Goal: Information Seeking & Learning: Learn about a topic

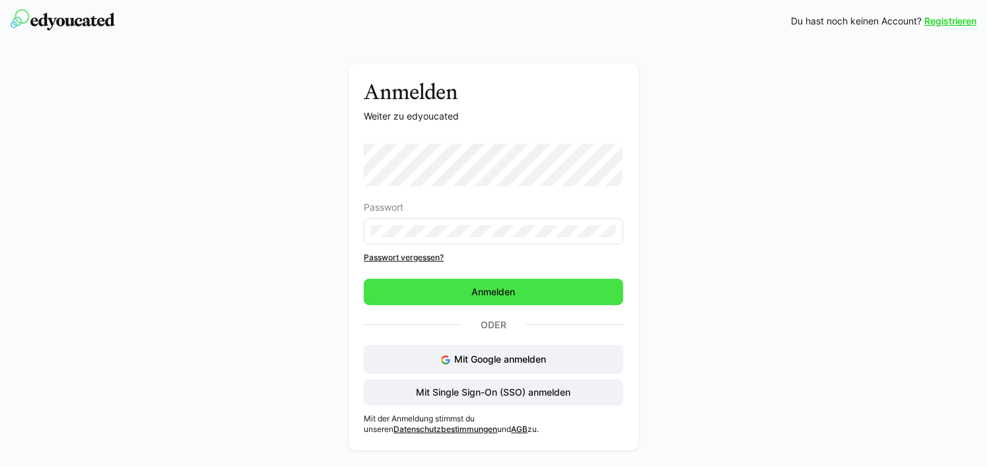
click at [438, 283] on span "Anmelden" at bounding box center [493, 292] width 259 height 26
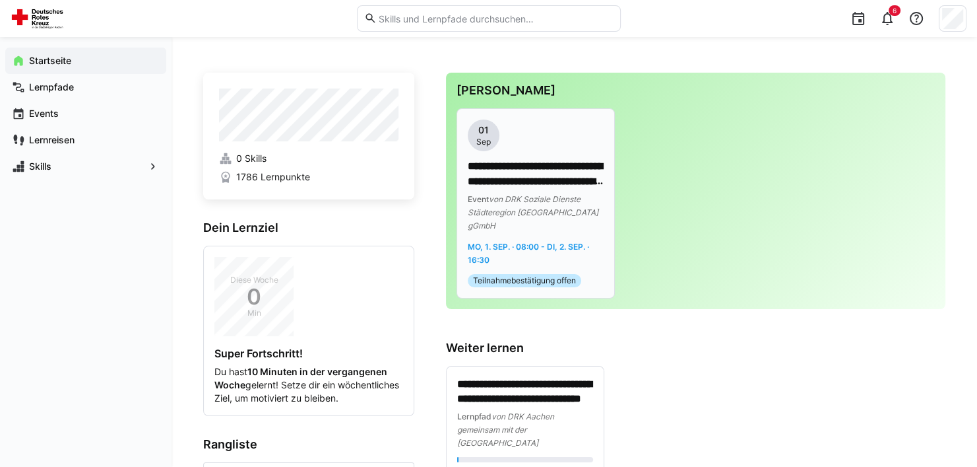
click at [536, 275] on span "Teilnahmebestätigung offen" at bounding box center [524, 280] width 103 height 11
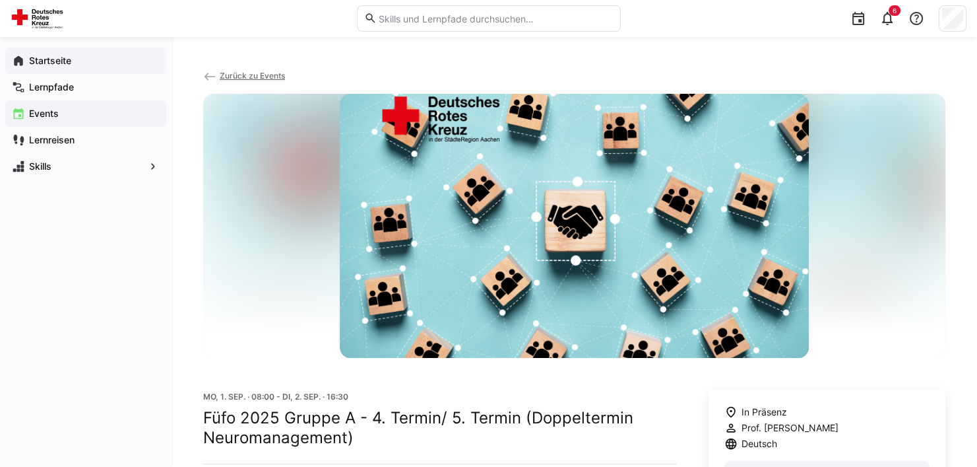
click at [0, 0] on app-navigation-label "Startseite" at bounding box center [0, 0] width 0 height 0
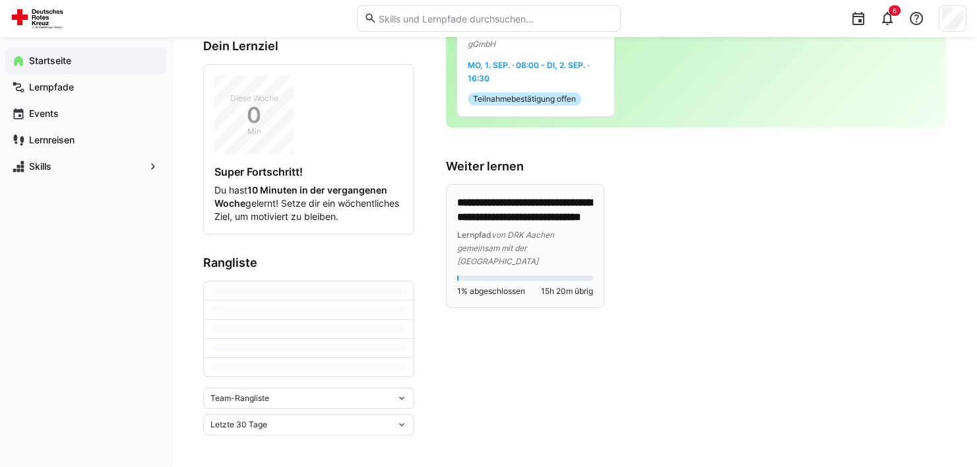
scroll to position [193, 0]
click at [532, 230] on span "von DRK Aachen gemeinsam mit der [GEOGRAPHIC_DATA]" at bounding box center [505, 248] width 97 height 36
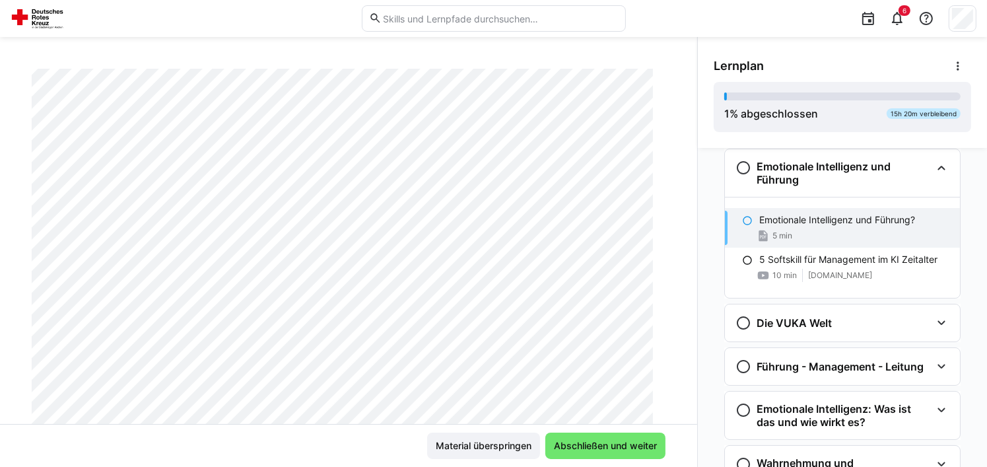
scroll to position [198, 0]
click at [580, 437] on span "Abschließen und weiter" at bounding box center [605, 445] width 120 height 26
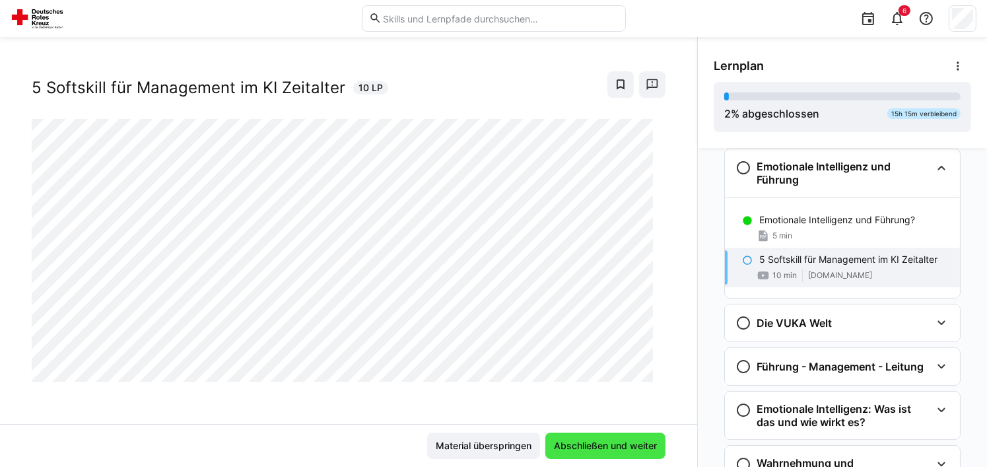
scroll to position [21, 0]
click at [583, 447] on span "Abschließen und weiter" at bounding box center [605, 445] width 107 height 13
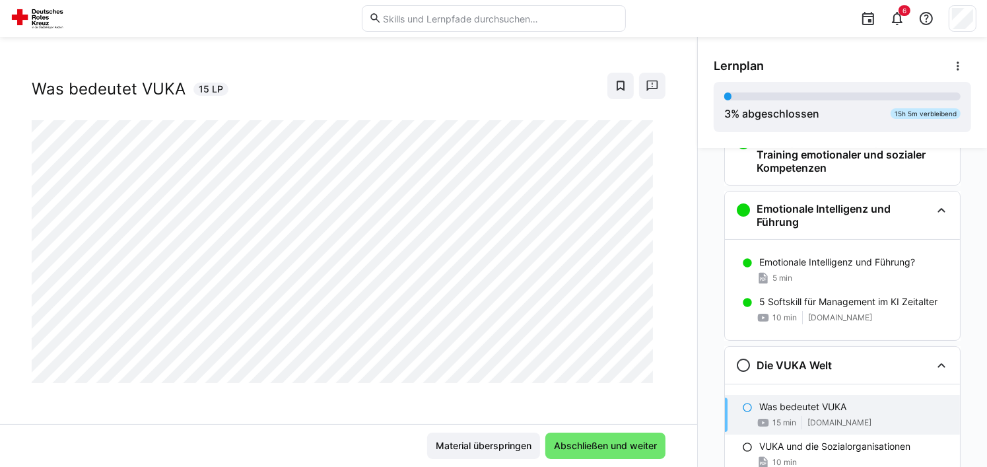
scroll to position [45, 0]
click at [812, 305] on p "5 Softskill für Management im KI Zeitalter" at bounding box center [848, 302] width 178 height 13
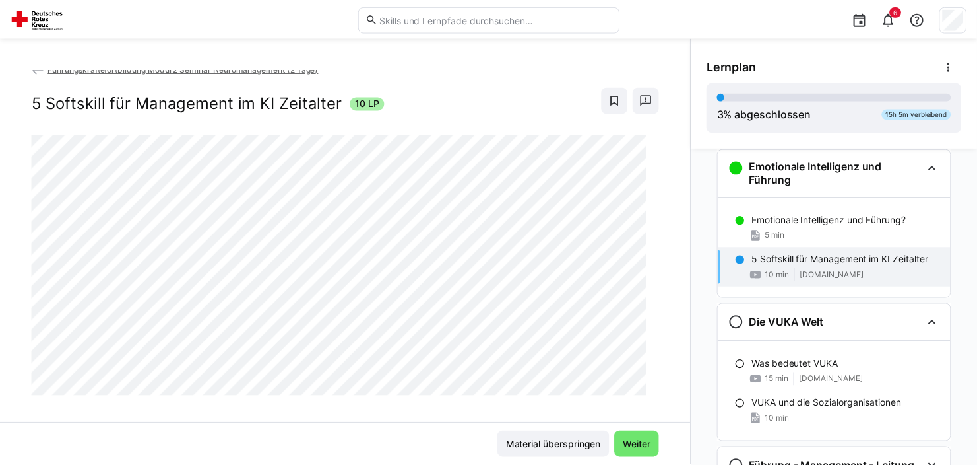
scroll to position [0, 0]
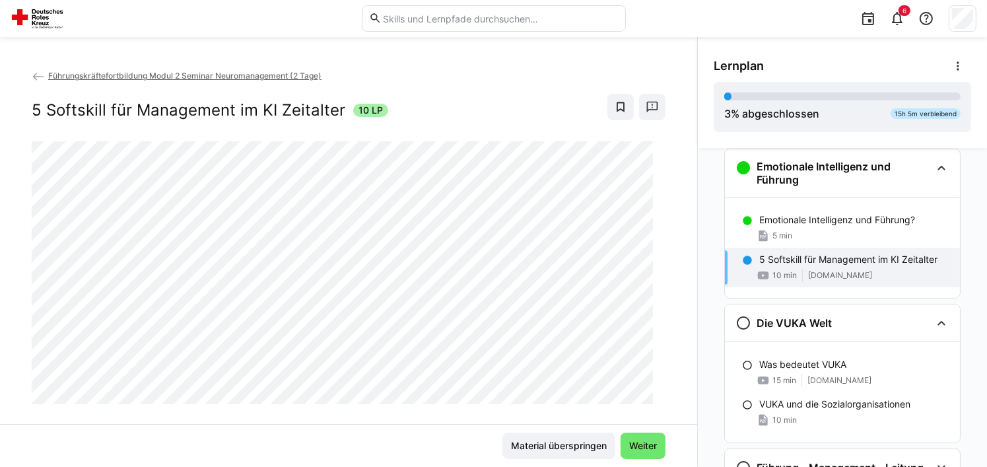
click at [35, 78] on eds-icon at bounding box center [38, 76] width 13 height 13
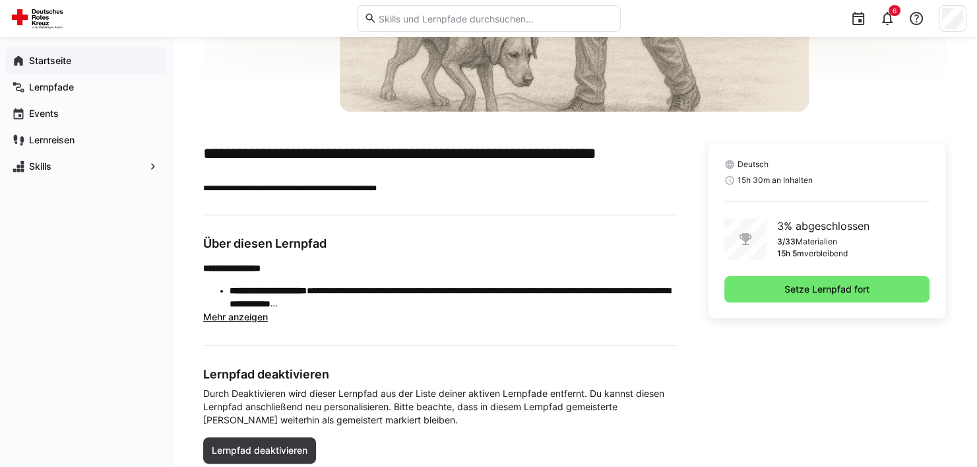
scroll to position [198, 0]
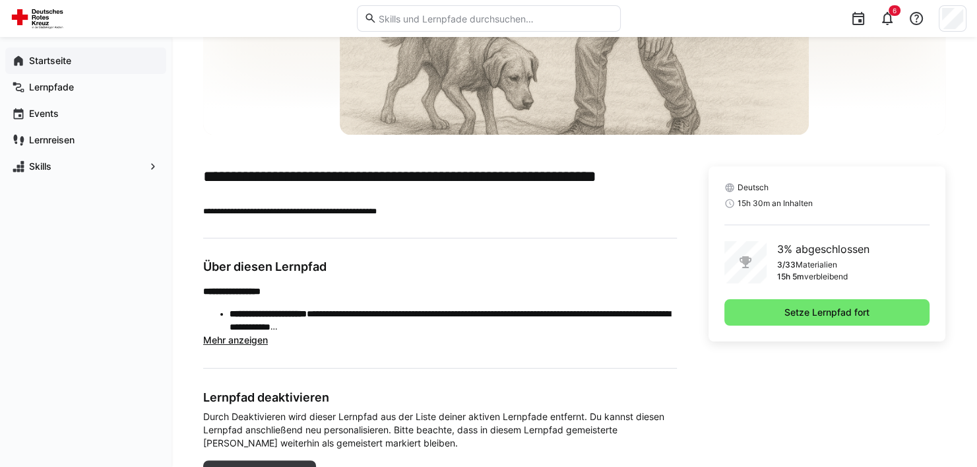
click at [0, 0] on app-navigation-label "Startseite" at bounding box center [0, 0] width 0 height 0
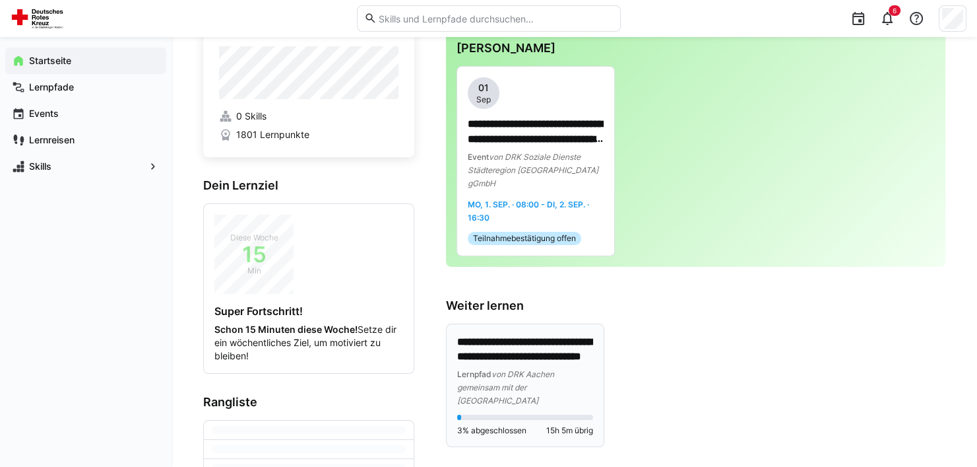
scroll to position [66, 0]
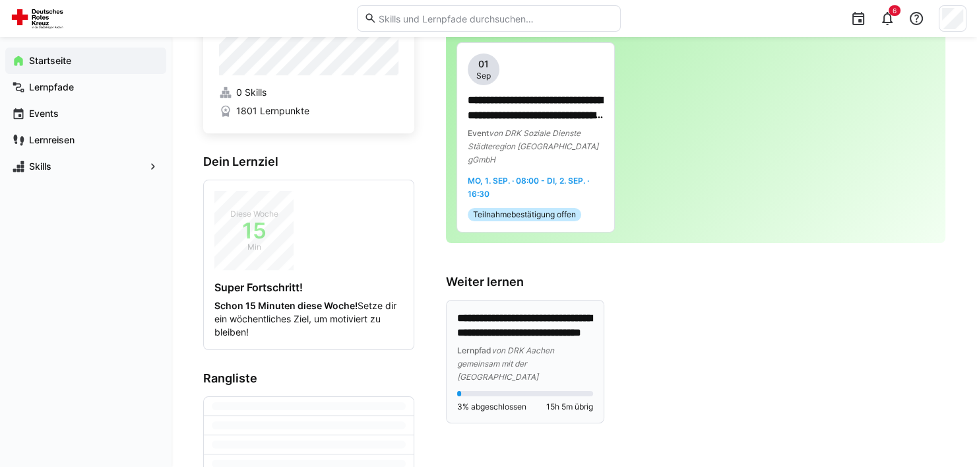
click at [503, 345] on span "von DRK Aachen gemeinsam mit der [GEOGRAPHIC_DATA]" at bounding box center [505, 363] width 97 height 36
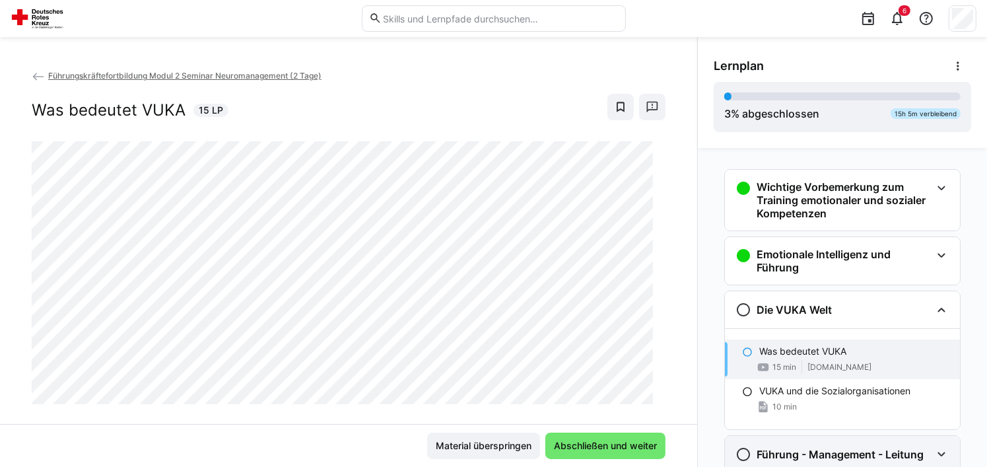
scroll to position [142, 0]
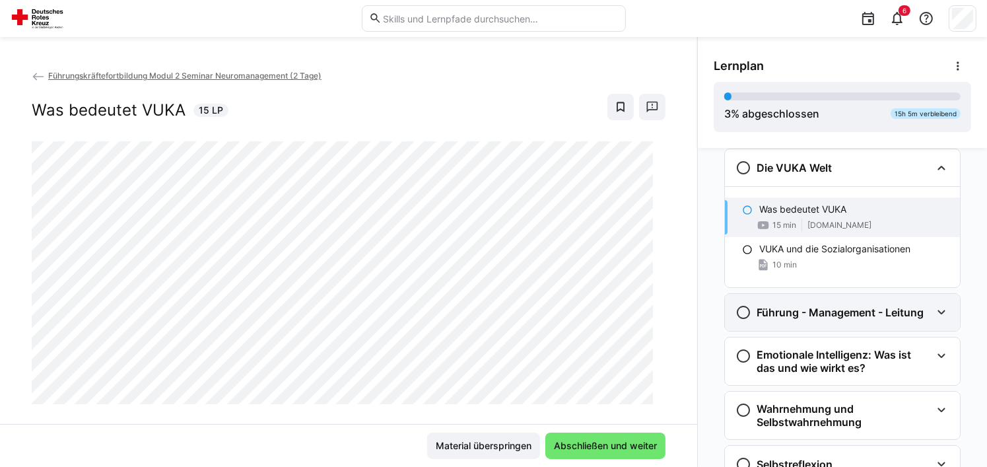
click at [852, 319] on div "Führung - Management - Leitung" at bounding box center [842, 312] width 235 height 37
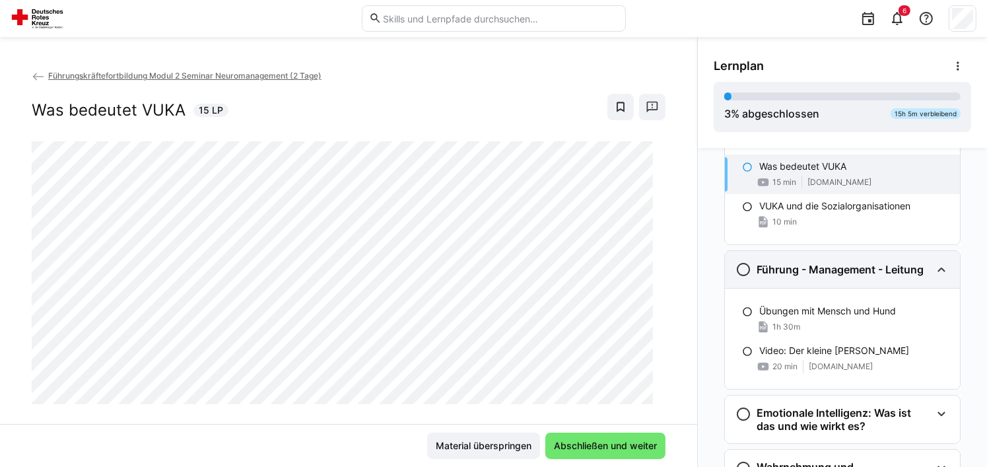
scroll to position [208, 0]
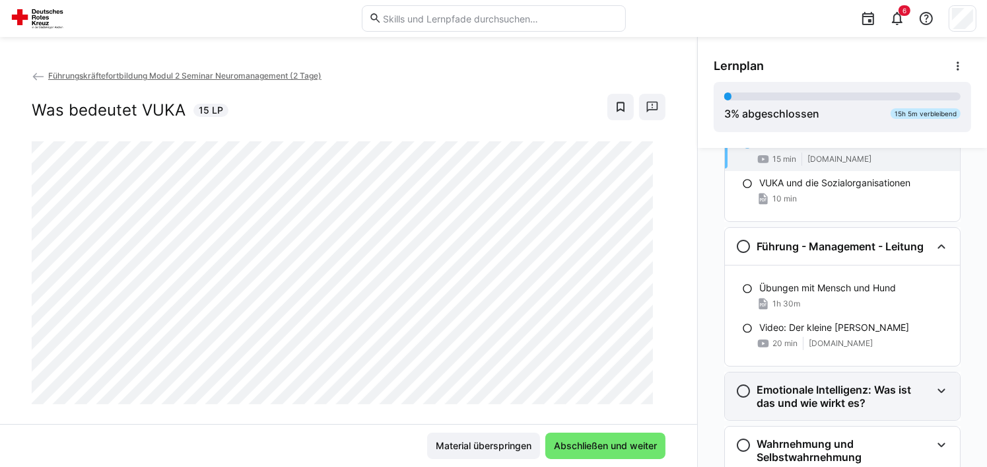
click at [853, 389] on h3 "Emotionale Intelligenz: Was ist das und wie wirkt es?" at bounding box center [843, 396] width 174 height 26
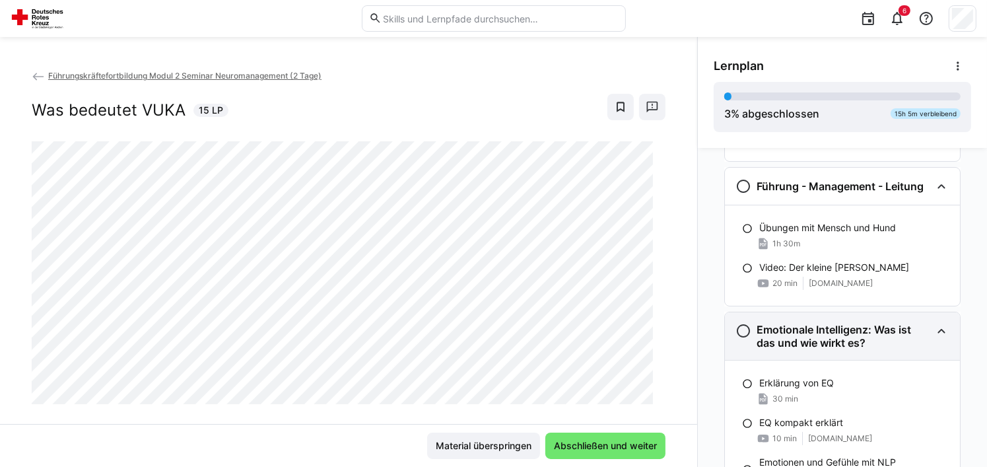
scroll to position [340, 0]
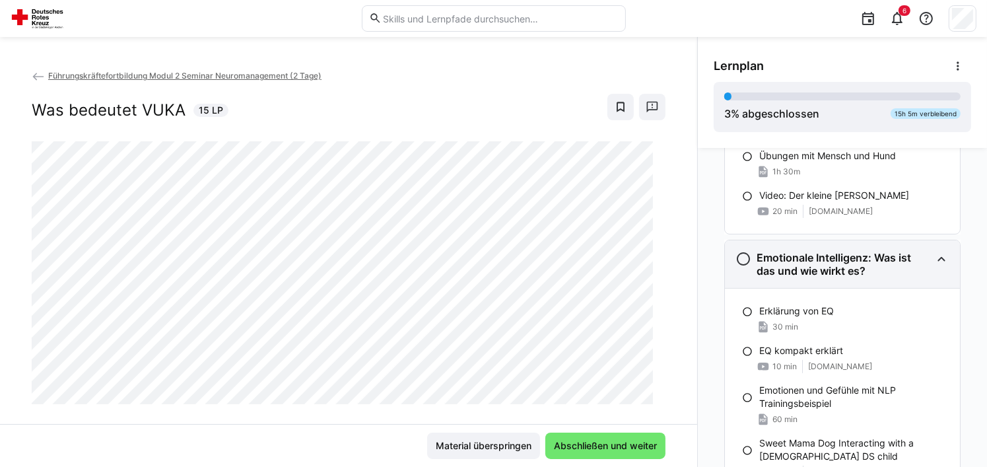
click at [851, 266] on h3 "Emotionale Intelligenz: Was ist das und wie wirkt es?" at bounding box center [843, 264] width 174 height 26
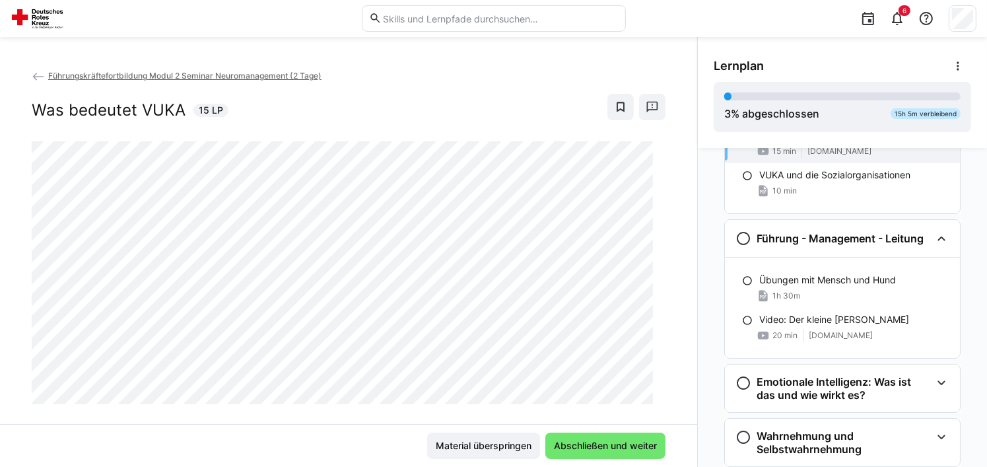
scroll to position [76, 0]
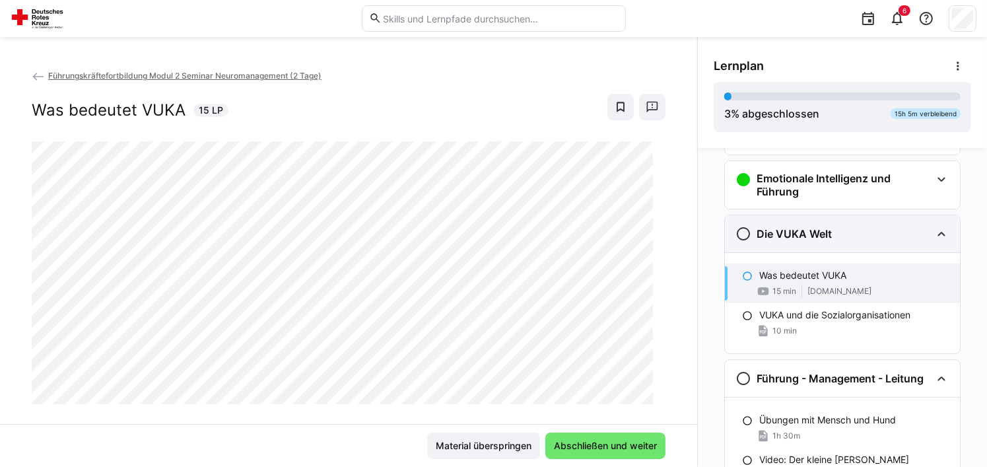
click at [838, 239] on div "Die VUKA Welt" at bounding box center [832, 234] width 195 height 16
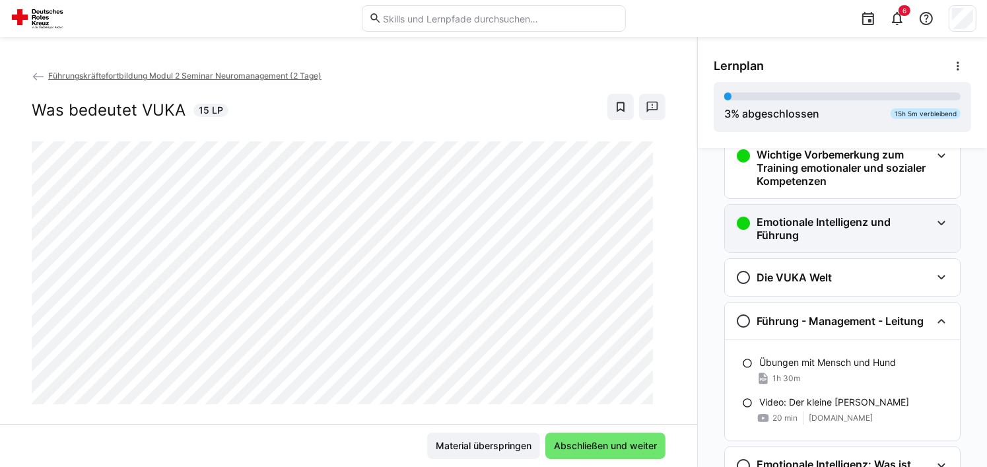
scroll to position [10, 0]
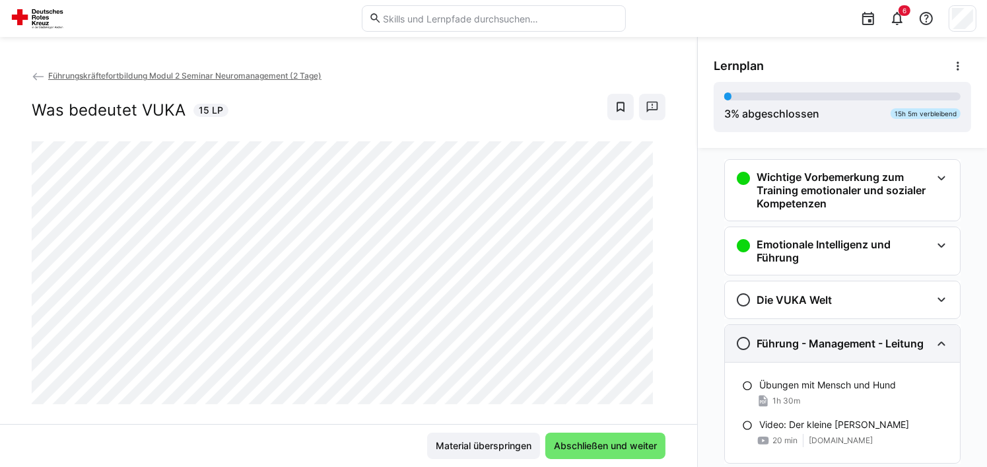
click at [933, 345] on eds-icon at bounding box center [941, 343] width 16 height 16
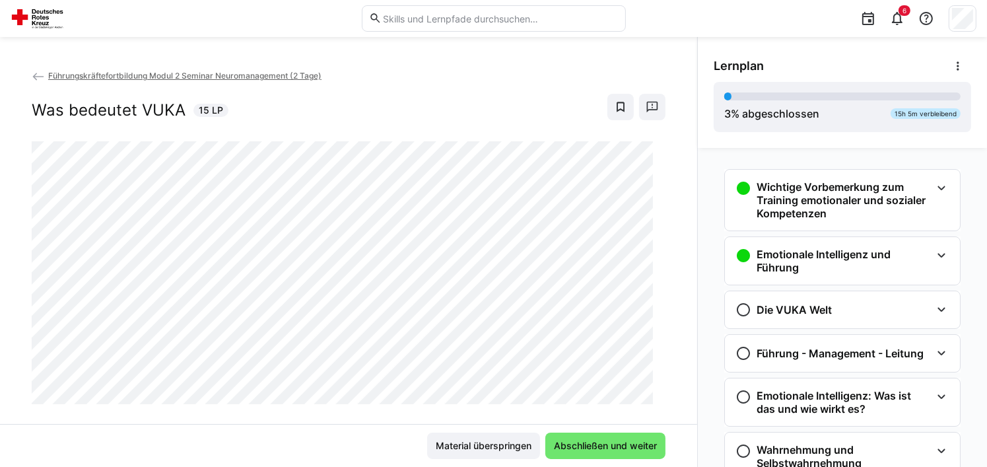
scroll to position [0, 0]
click at [816, 312] on h3 "Die VUKA Welt" at bounding box center [793, 309] width 75 height 13
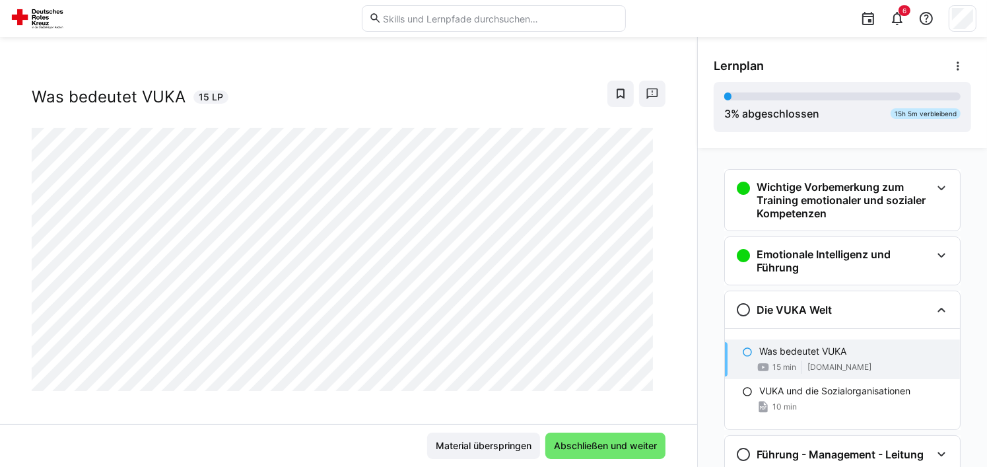
scroll to position [21, 0]
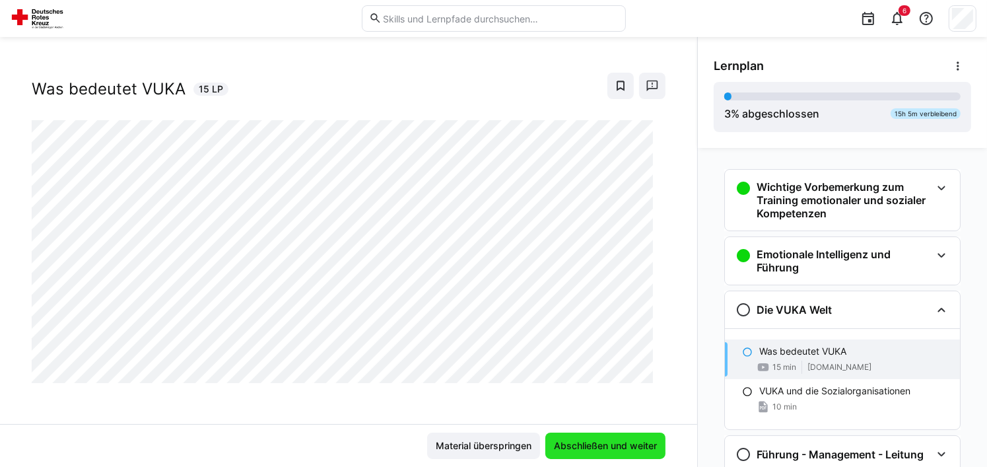
click at [601, 445] on span "Abschließen und weiter" at bounding box center [605, 445] width 107 height 13
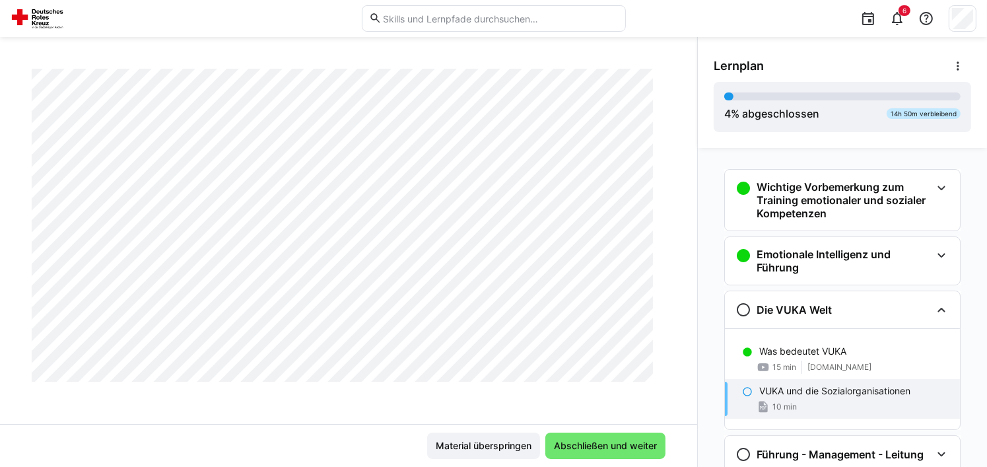
scroll to position [3453, 0]
click at [575, 438] on span "Abschließen und weiter" at bounding box center [605, 445] width 120 height 26
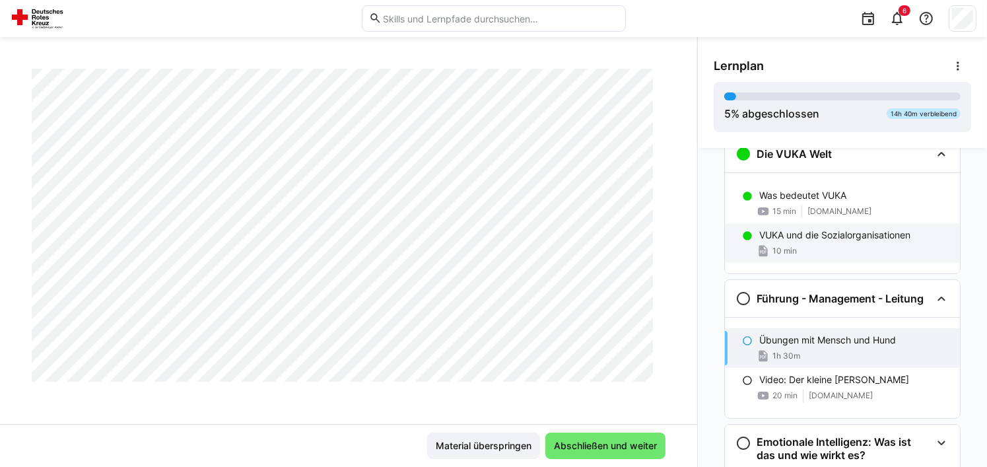
scroll to position [154, 0]
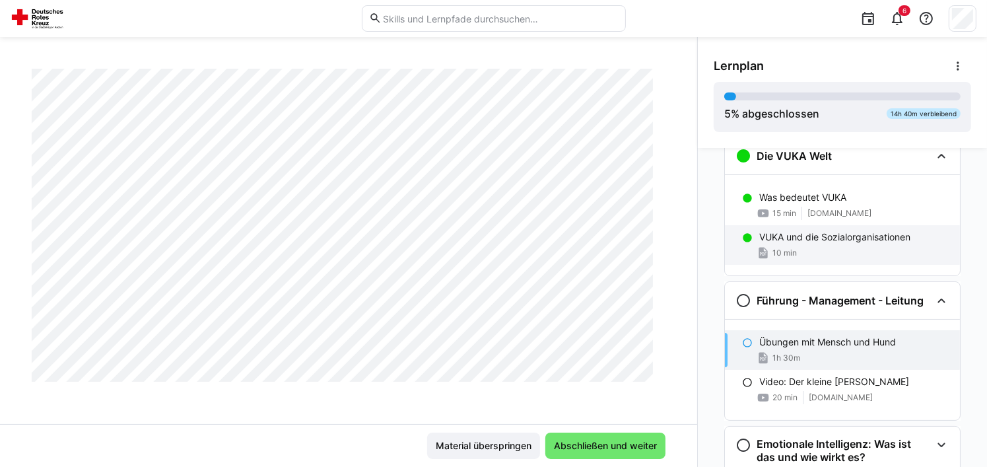
click at [861, 240] on p "VUKA und die Sozialorganisationen" at bounding box center [834, 236] width 151 height 13
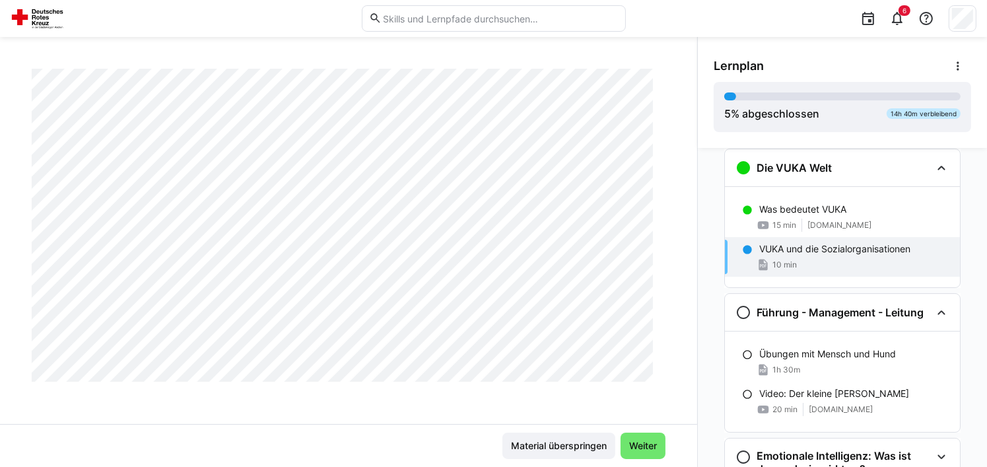
scroll to position [4419, 0]
click at [627, 445] on span "Weiter" at bounding box center [643, 445] width 32 height 13
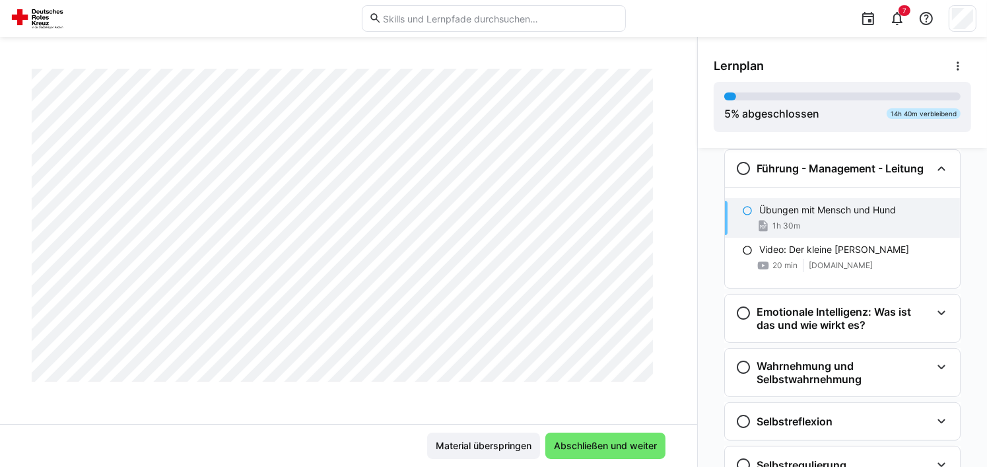
scroll to position [154, 0]
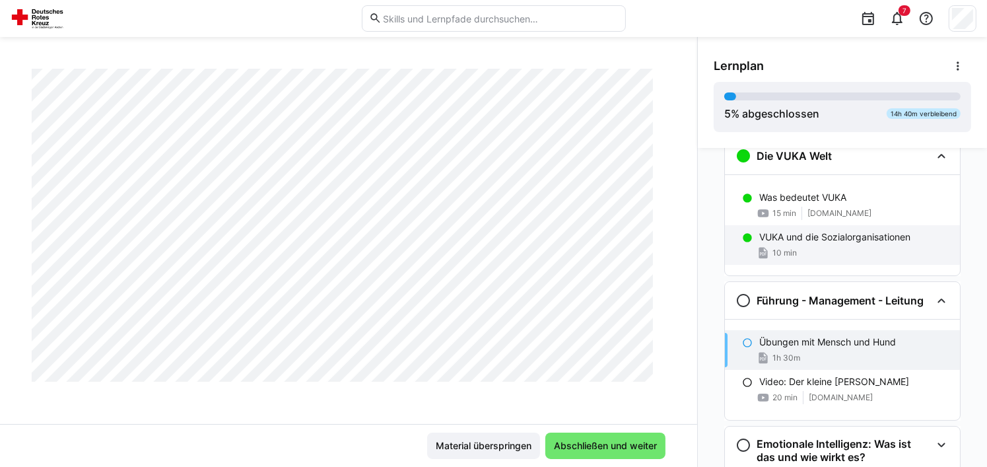
click at [811, 238] on p "VUKA und die Sozialorganisationen" at bounding box center [834, 236] width 151 height 13
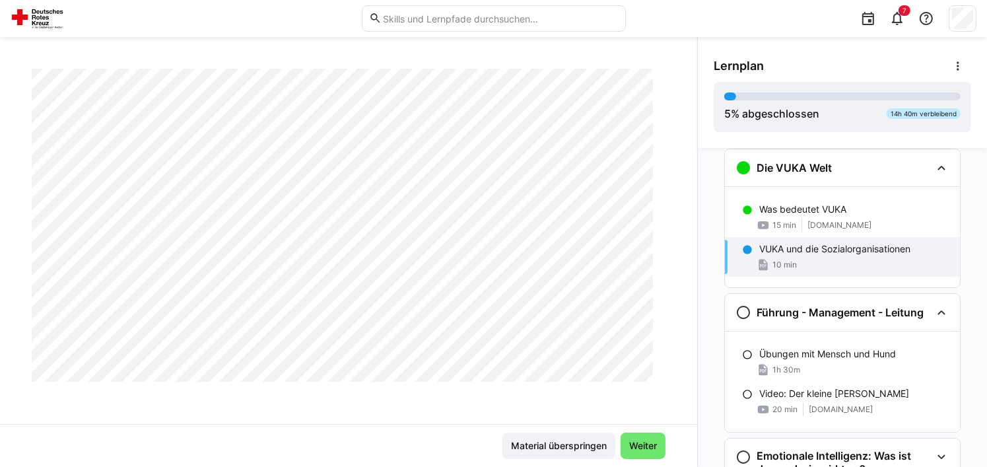
scroll to position [4947, 0]
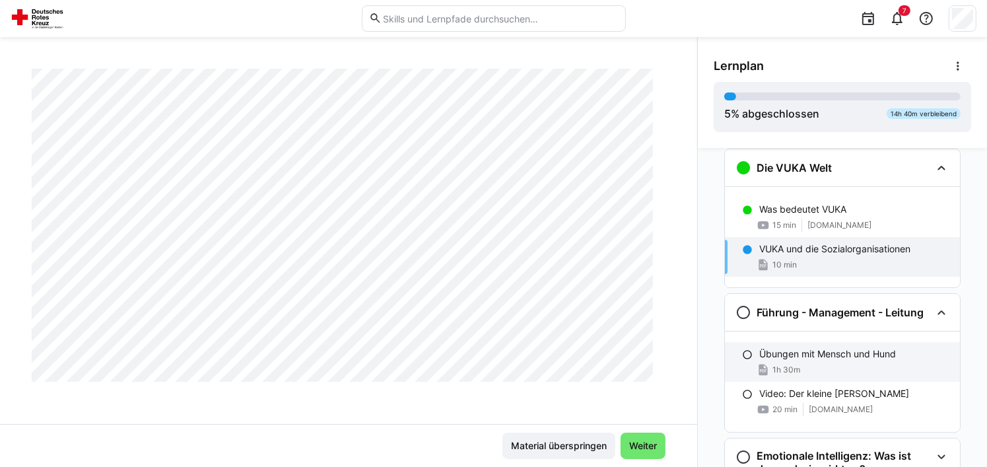
click at [828, 360] on div "Übungen mit [PERSON_NAME] und [PERSON_NAME] 1h 30m" at bounding box center [842, 362] width 235 height 40
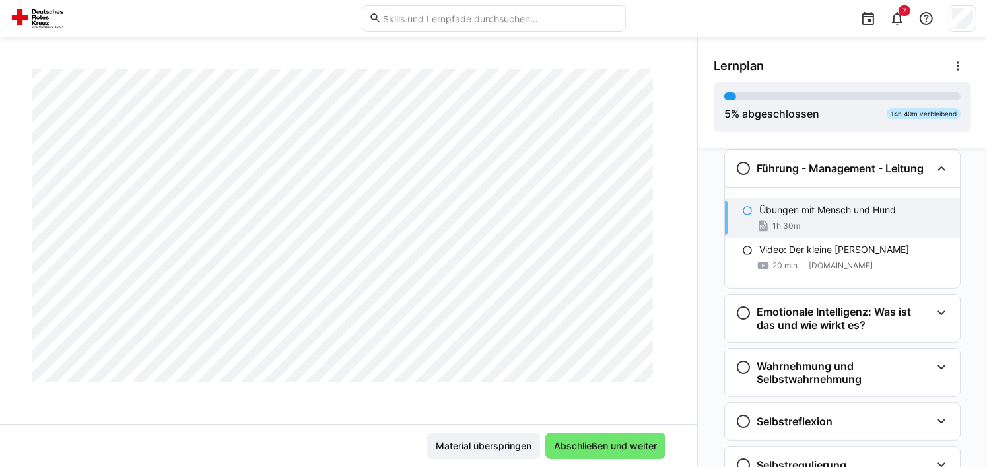
scroll to position [1911, 0]
